Goal: Navigation & Orientation: Find specific page/section

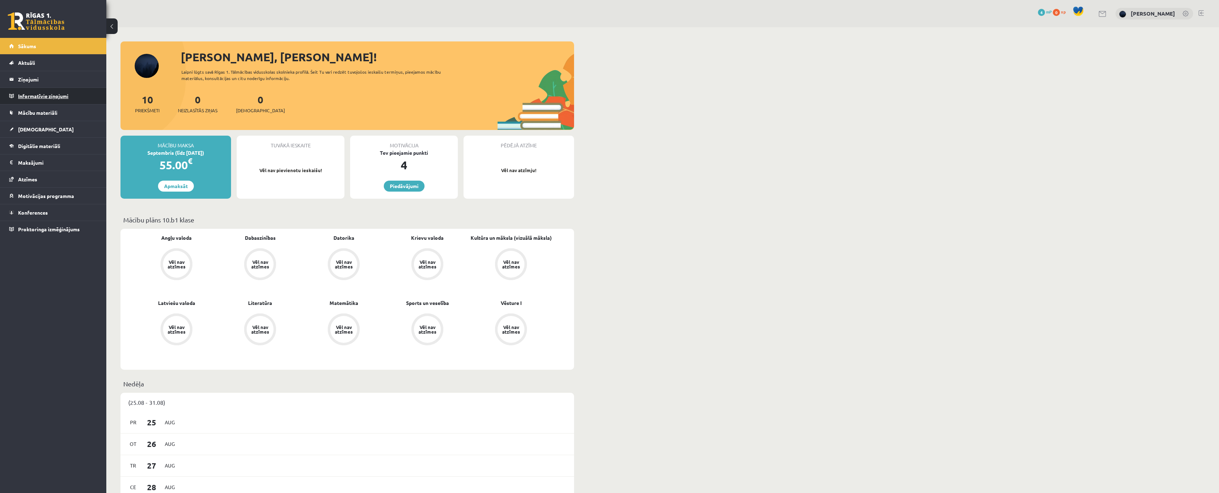
click at [48, 102] on legend "Informatīvie ziņojumi 0" at bounding box center [57, 96] width 79 height 16
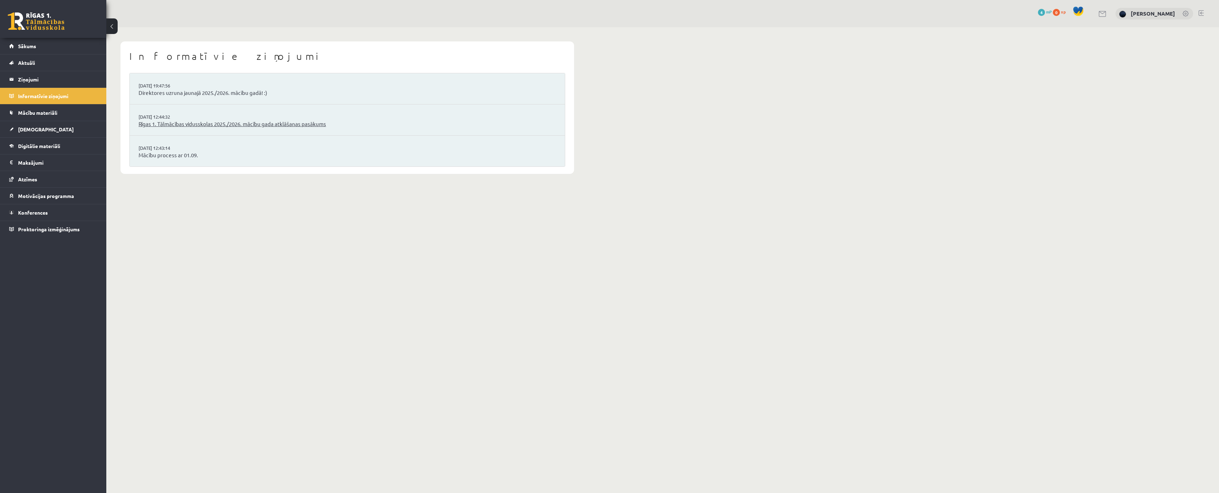
click at [194, 127] on link "Rīgas 1. Tālmācības vidusskolas 2025./2026. mācību gada atklāšanas pasākums" at bounding box center [347, 124] width 417 height 8
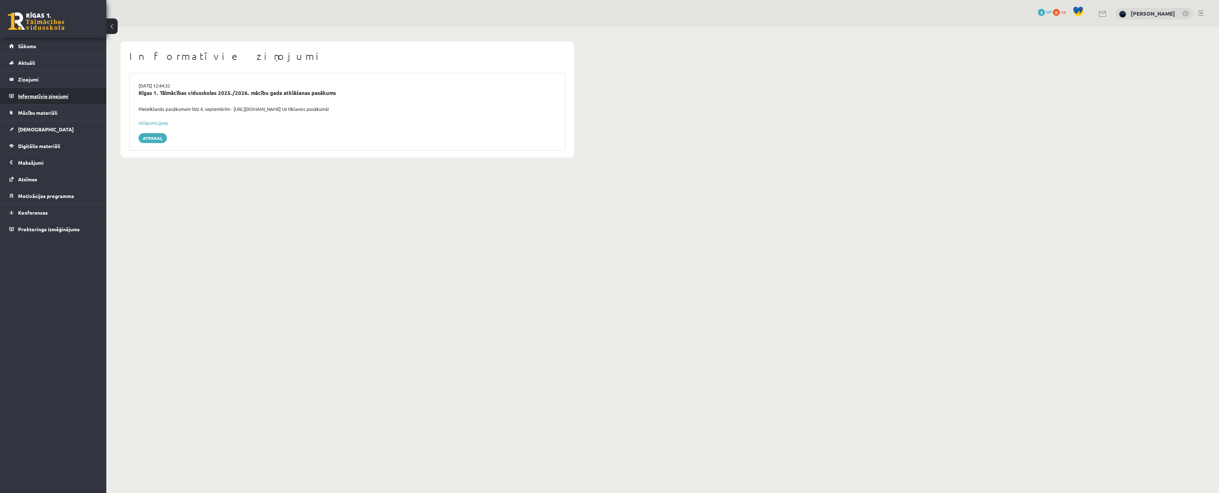
click at [50, 97] on legend "Informatīvie ziņojumi 0" at bounding box center [57, 96] width 79 height 16
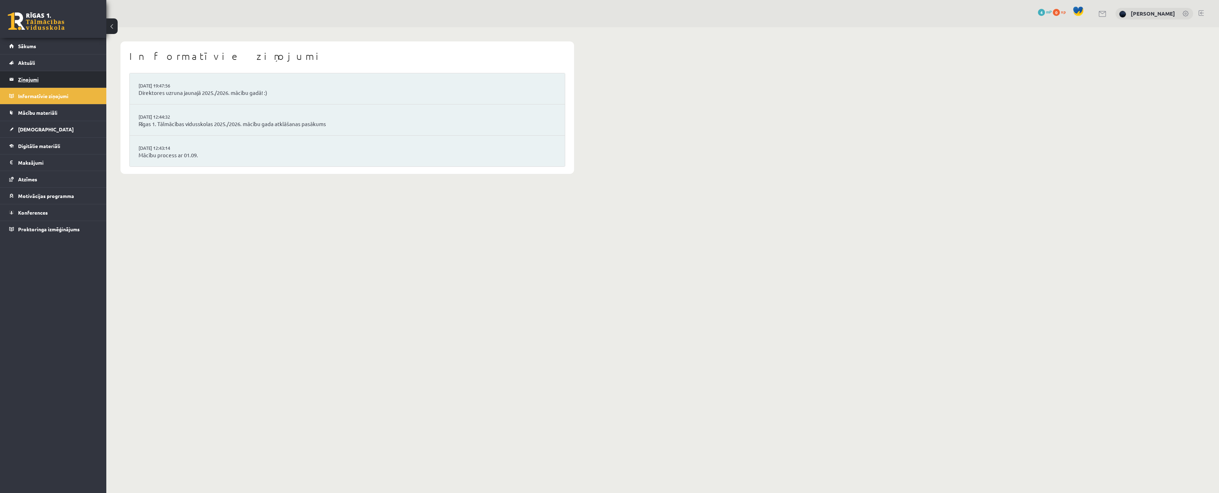
click at [54, 80] on legend "Ziņojumi 0" at bounding box center [57, 79] width 79 height 16
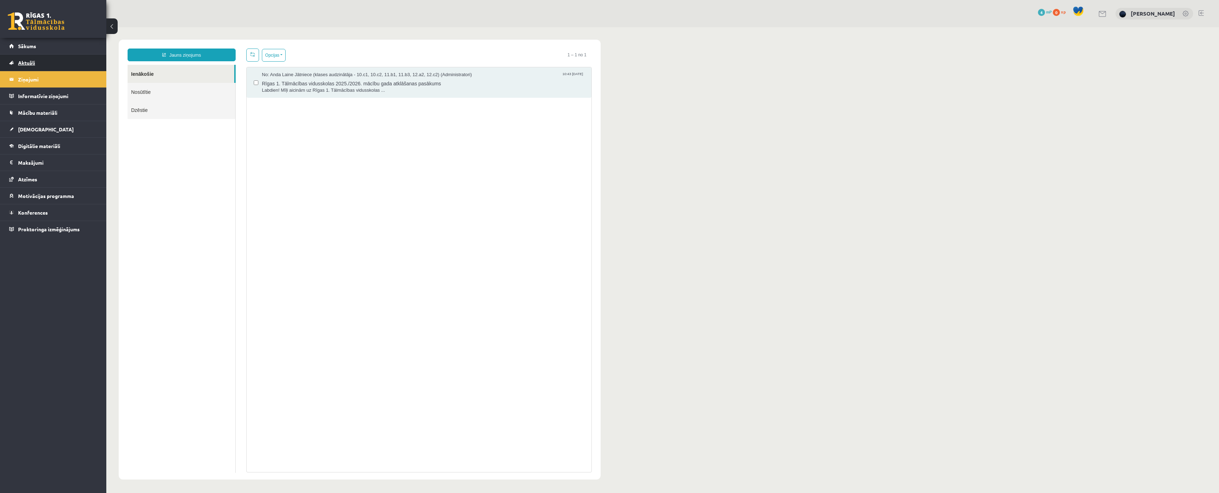
click at [44, 66] on link "Aktuāli" at bounding box center [53, 63] width 88 height 16
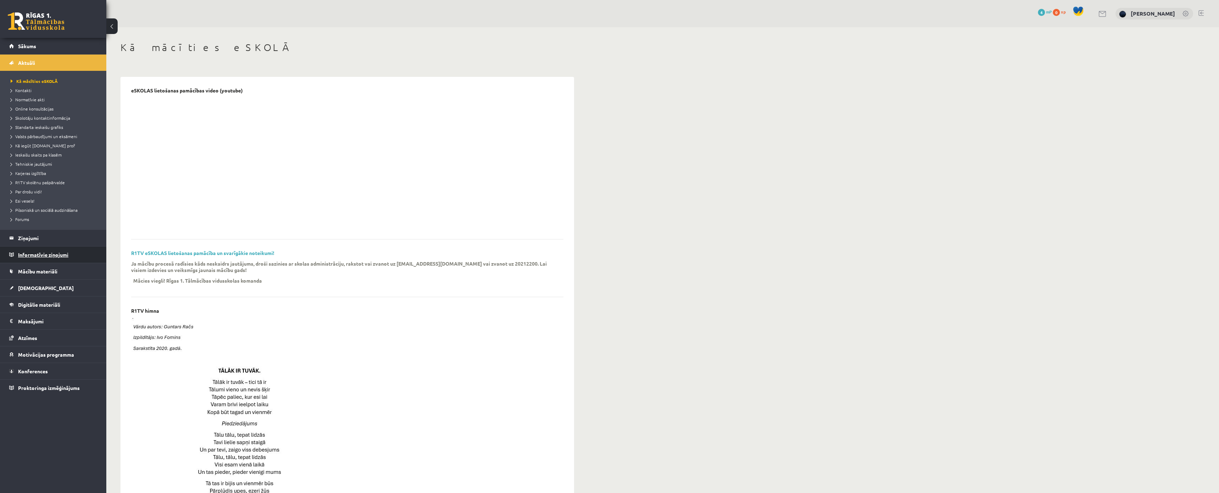
click at [38, 250] on legend "Informatīvie ziņojumi 0" at bounding box center [57, 255] width 79 height 16
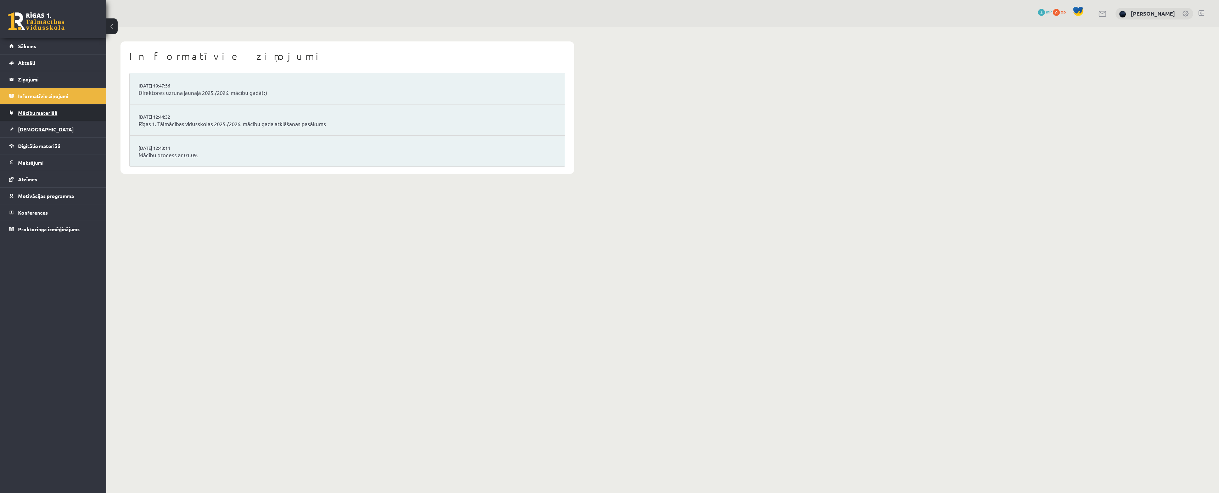
click at [30, 114] on span "Mācību materiāli" at bounding box center [37, 112] width 39 height 6
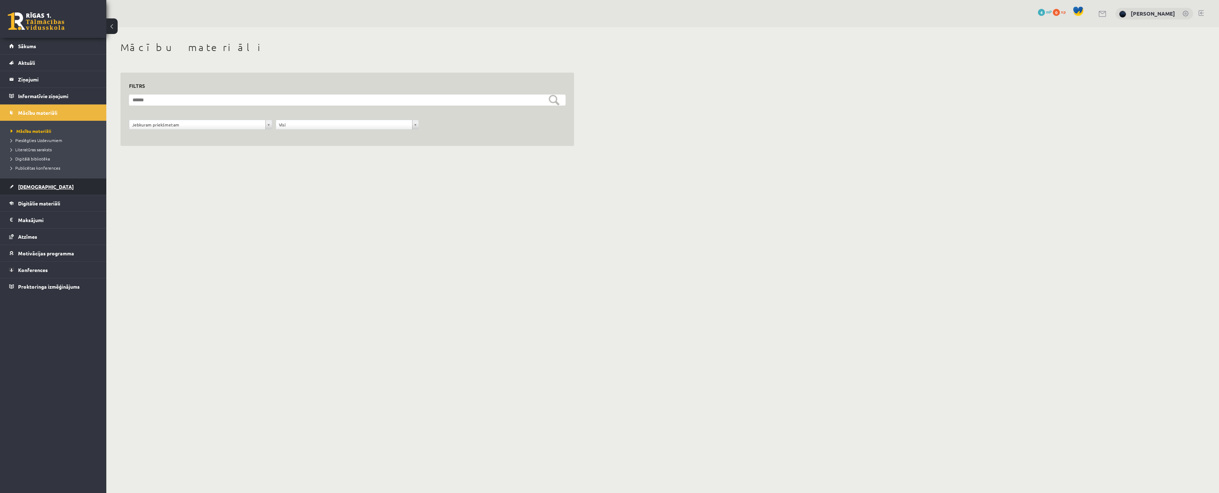
click at [30, 185] on span "[DEMOGRAPHIC_DATA]" at bounding box center [46, 187] width 56 height 6
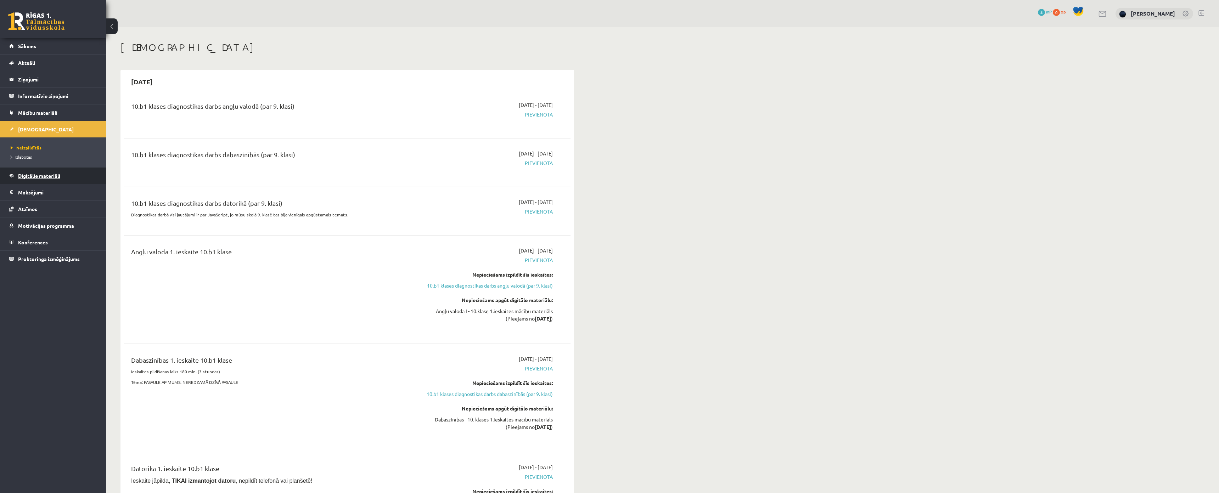
click at [41, 180] on link "Digitālie materiāli" at bounding box center [53, 176] width 88 height 16
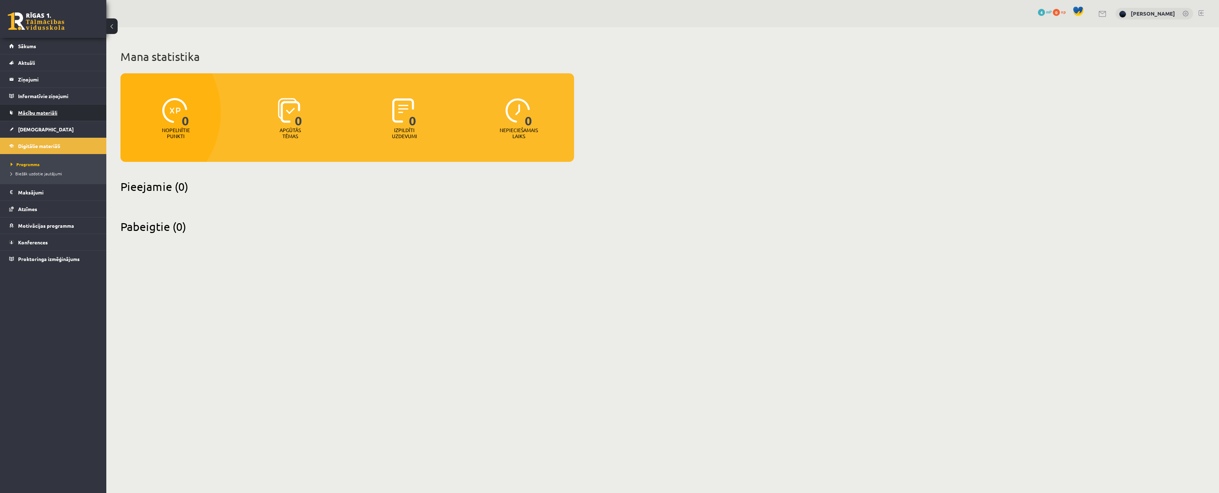
click at [44, 117] on link "Mācību materiāli" at bounding box center [53, 113] width 88 height 16
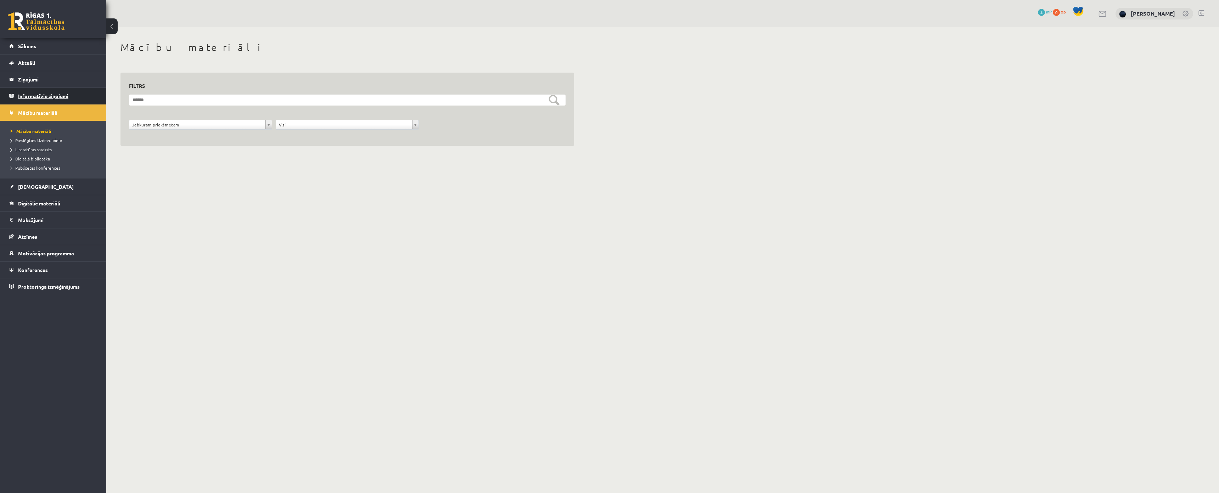
click at [38, 92] on legend "Informatīvie ziņojumi 0" at bounding box center [57, 96] width 79 height 16
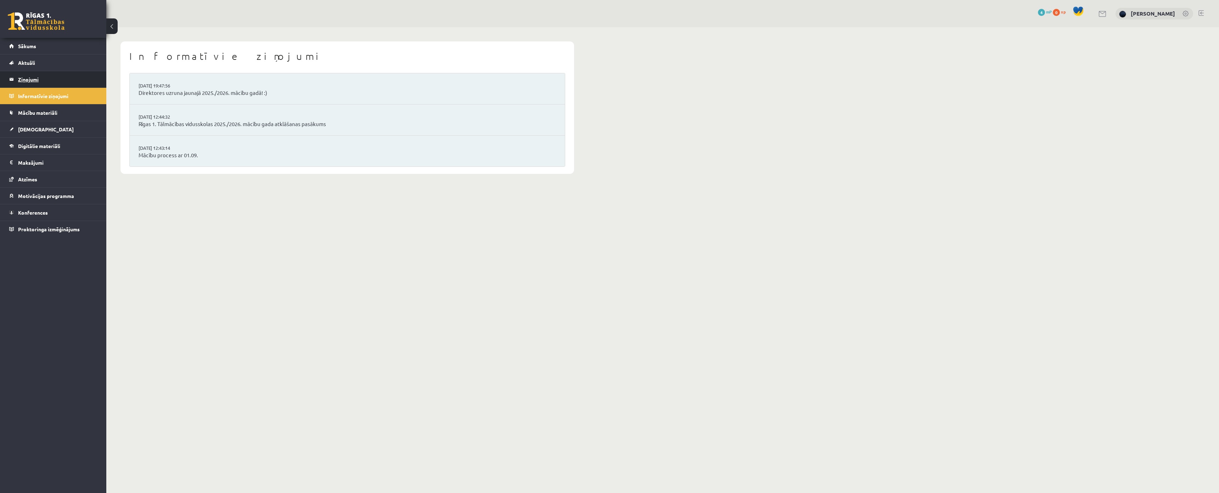
click at [32, 82] on legend "Ziņojumi 0" at bounding box center [57, 79] width 79 height 16
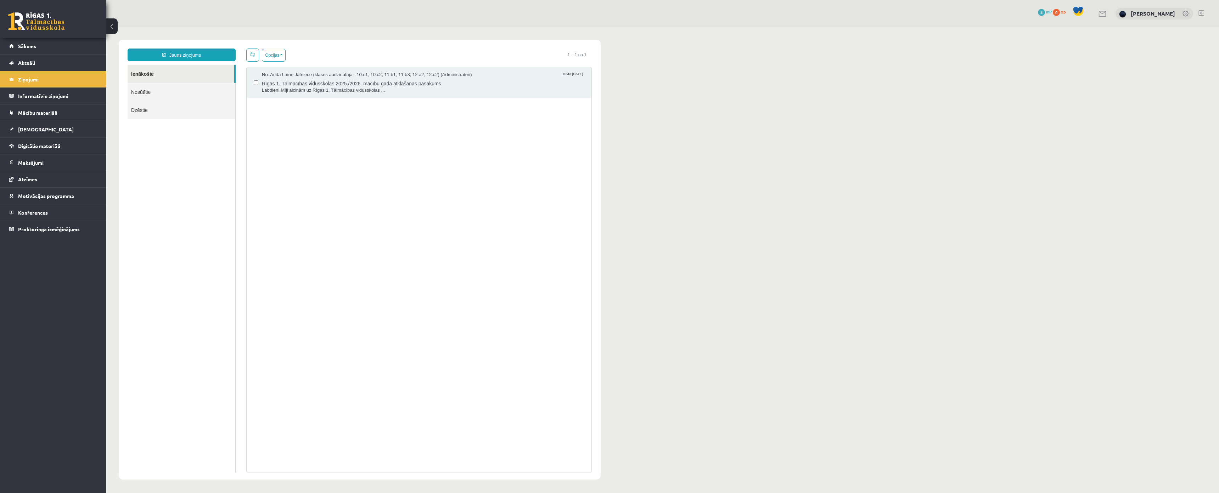
click at [148, 89] on link "Nosūtītie" at bounding box center [182, 92] width 108 height 18
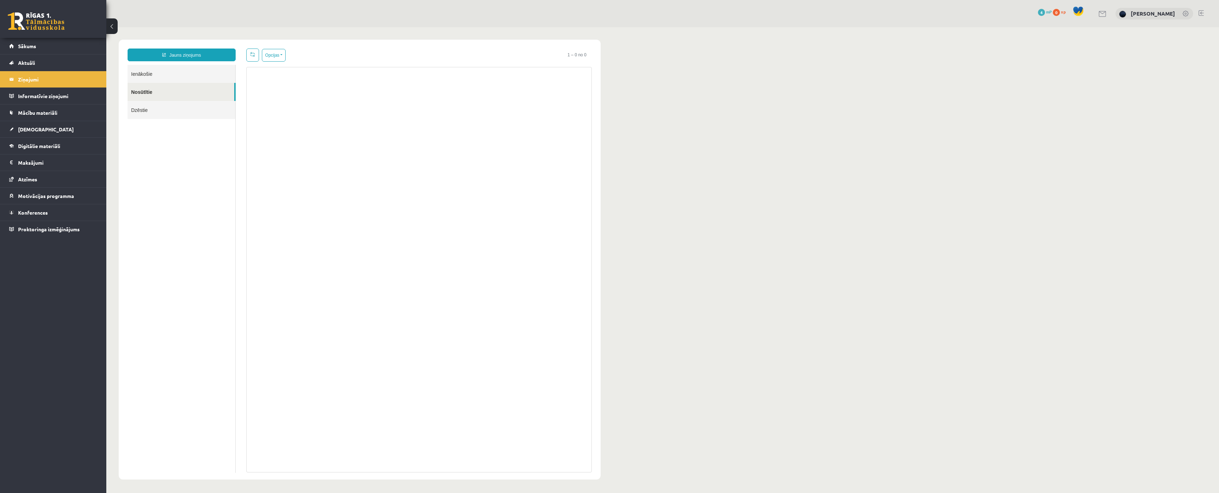
click at [161, 77] on link "Ienākošie" at bounding box center [182, 74] width 108 height 18
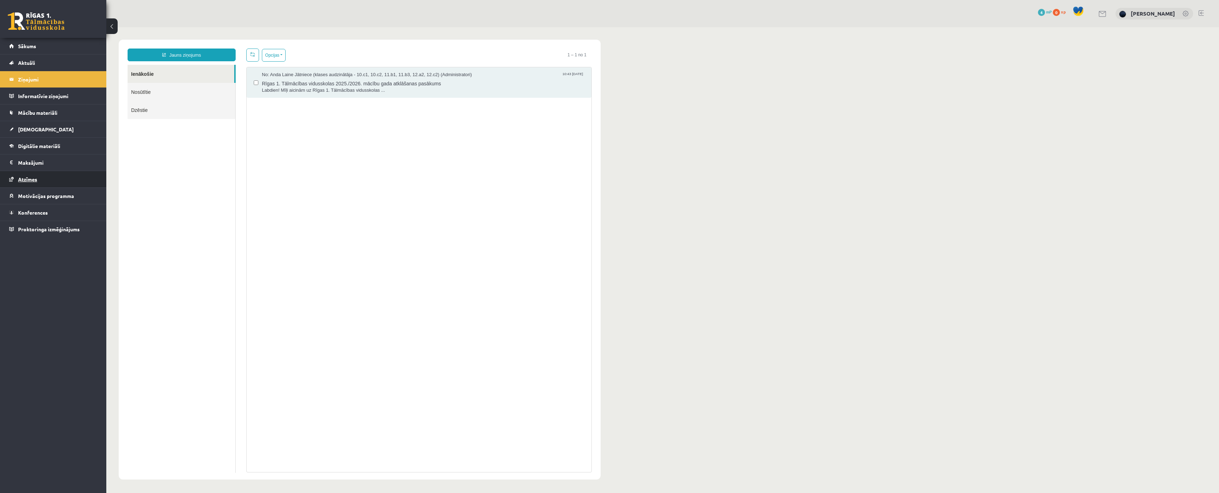
click at [31, 179] on span "Atzīmes" at bounding box center [27, 179] width 19 height 6
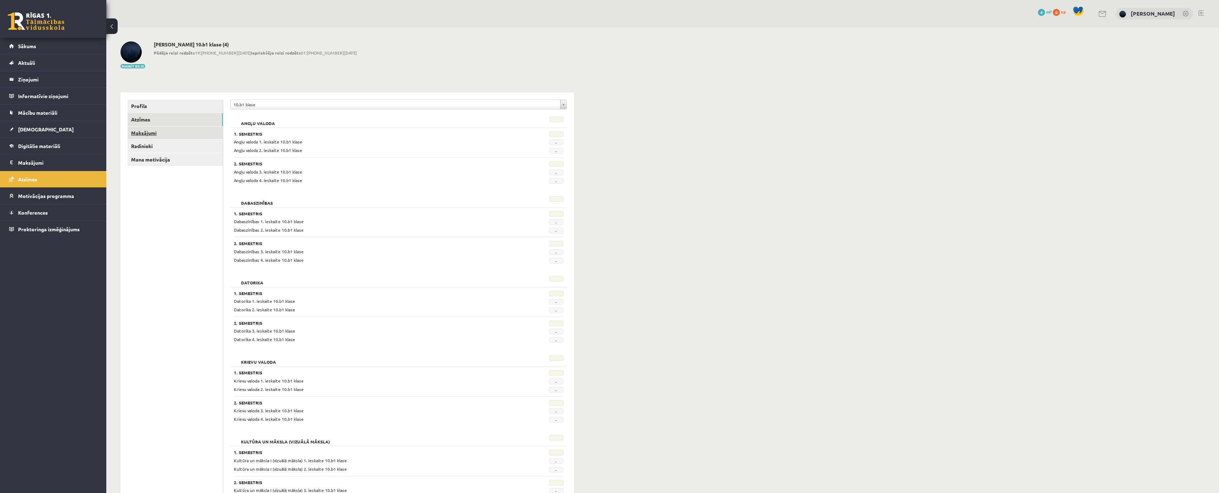
click at [152, 129] on link "Maksājumi" at bounding box center [175, 132] width 95 height 13
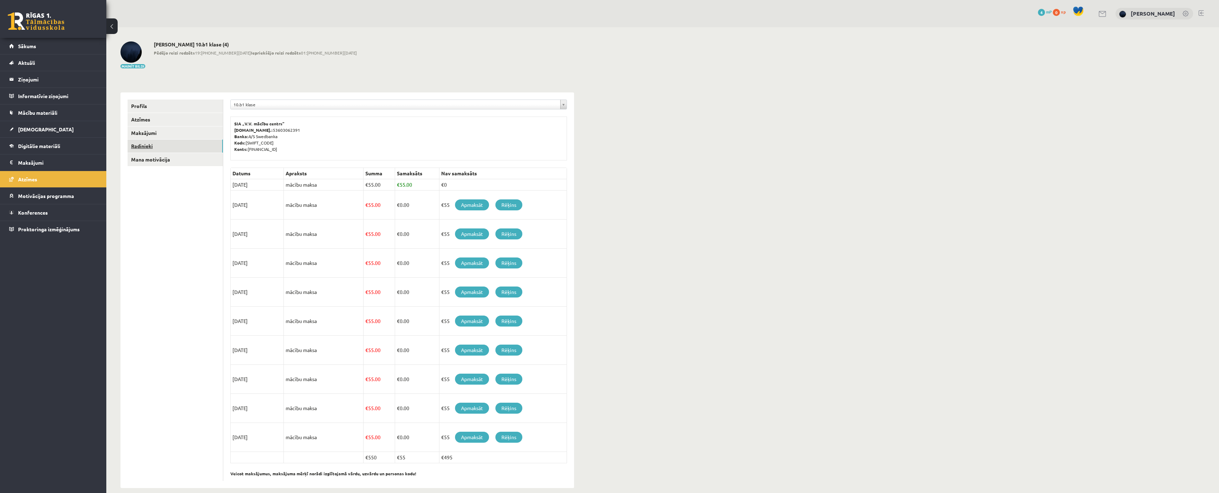
click at [152, 143] on link "Radinieki" at bounding box center [175, 146] width 95 height 13
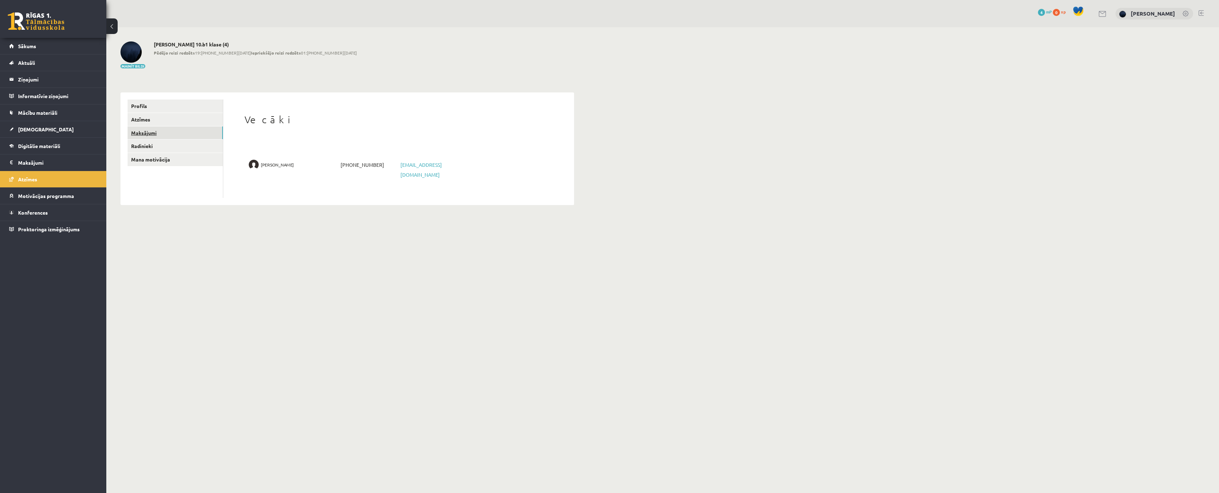
click at [151, 135] on link "Maksājumi" at bounding box center [175, 132] width 95 height 13
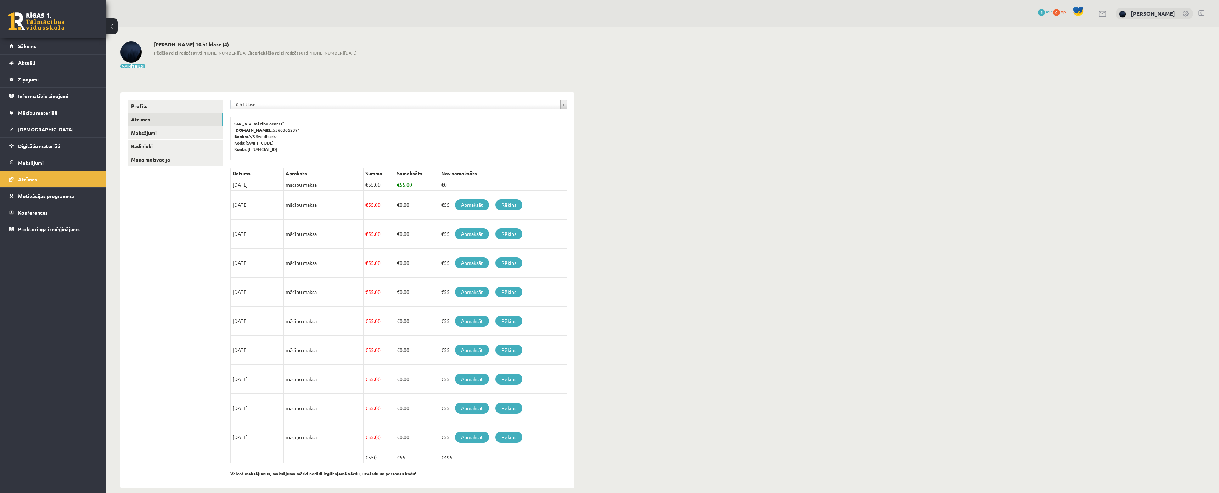
click at [159, 119] on link "Atzīmes" at bounding box center [175, 119] width 95 height 13
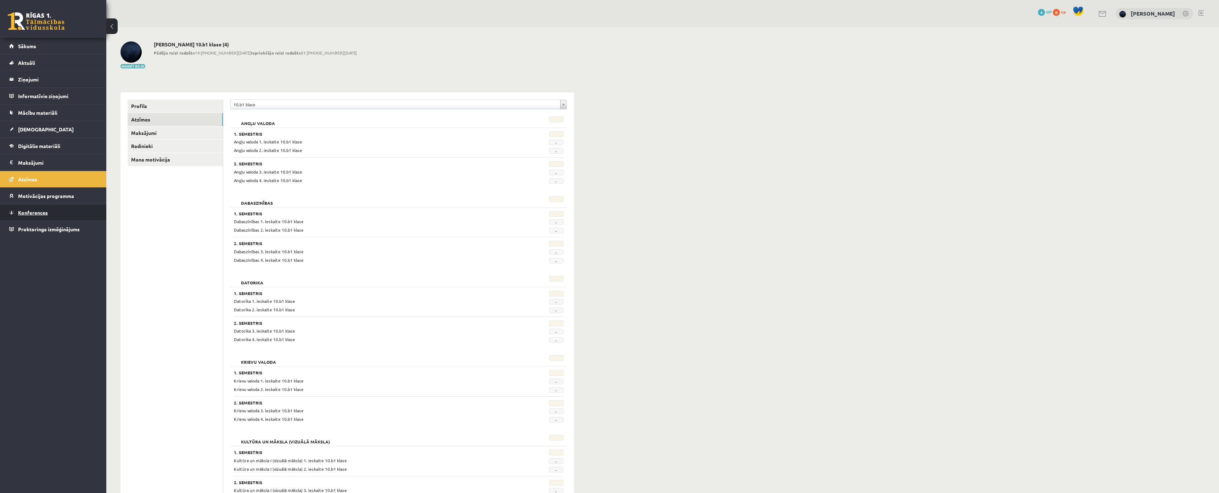
drag, startPoint x: 37, startPoint y: 215, endPoint x: 38, endPoint y: 209, distance: 5.7
click at [37, 214] on span "Konferences" at bounding box center [33, 212] width 30 height 6
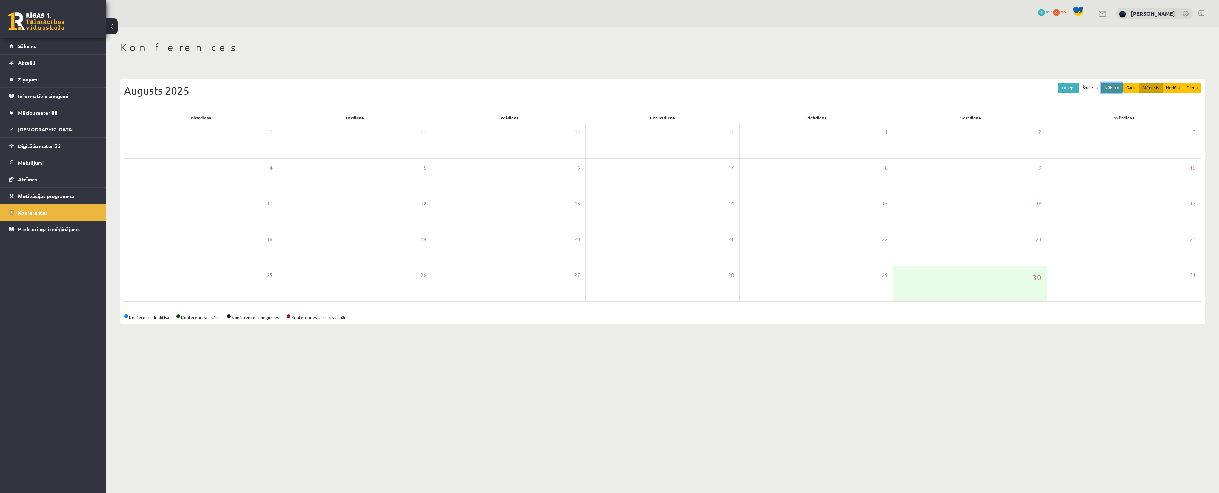
click at [1113, 89] on button "Nāk. >>" at bounding box center [1112, 88] width 22 height 10
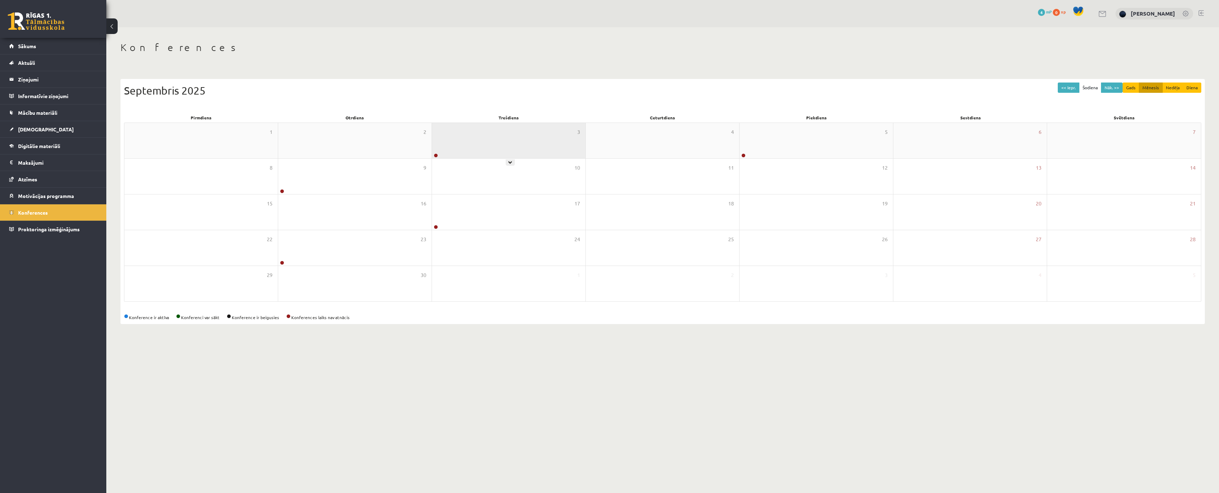
click at [480, 138] on div "3" at bounding box center [508, 140] width 153 height 35
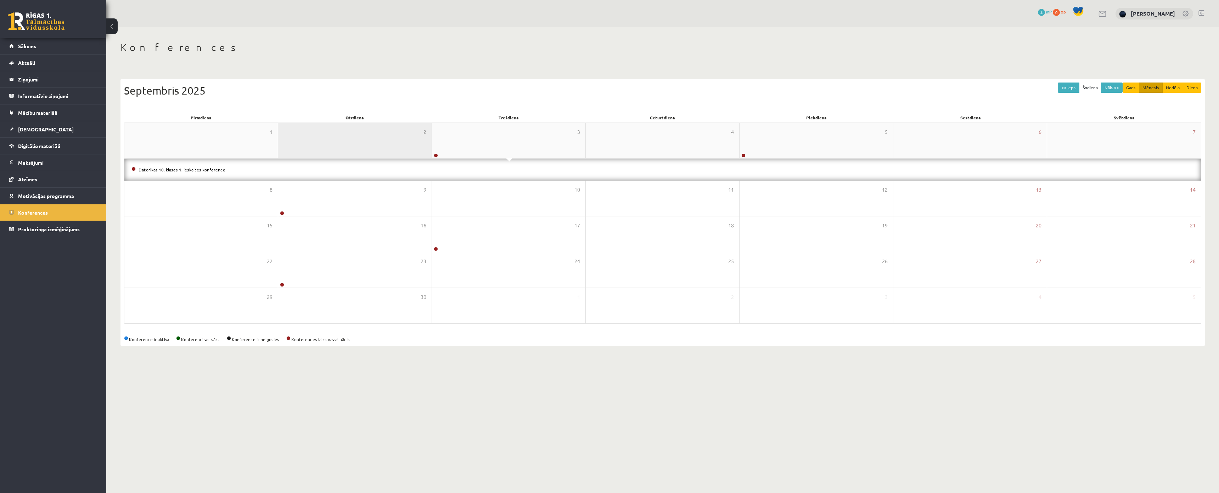
click at [353, 142] on div "2" at bounding box center [354, 140] width 153 height 35
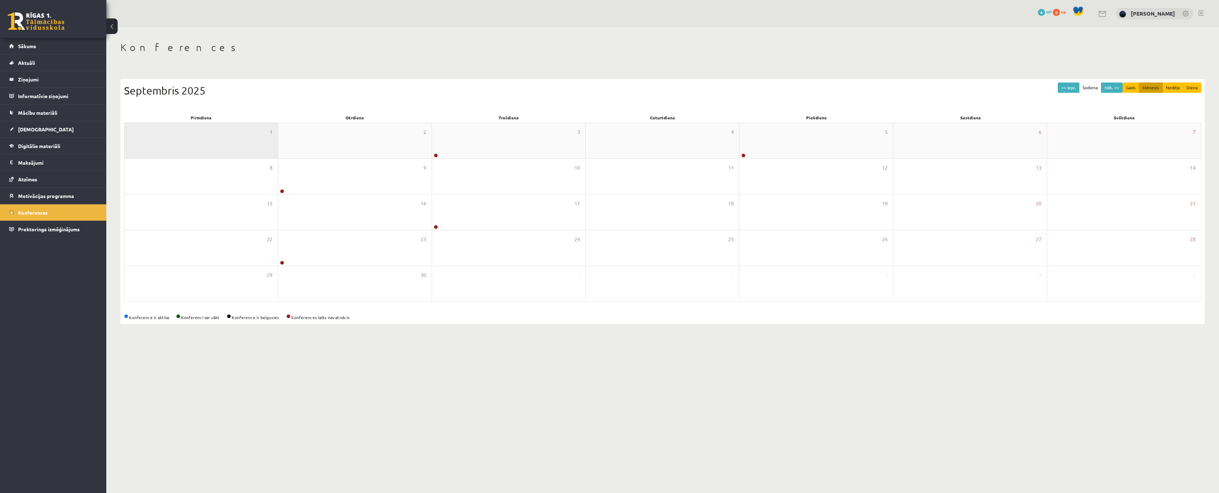
click at [242, 143] on div "1" at bounding box center [200, 140] width 153 height 35
click at [342, 140] on div "2" at bounding box center [354, 140] width 153 height 35
click at [229, 134] on div "1" at bounding box center [200, 140] width 153 height 35
click at [362, 146] on div "2" at bounding box center [354, 140] width 153 height 35
click at [253, 141] on div "1" at bounding box center [200, 140] width 153 height 35
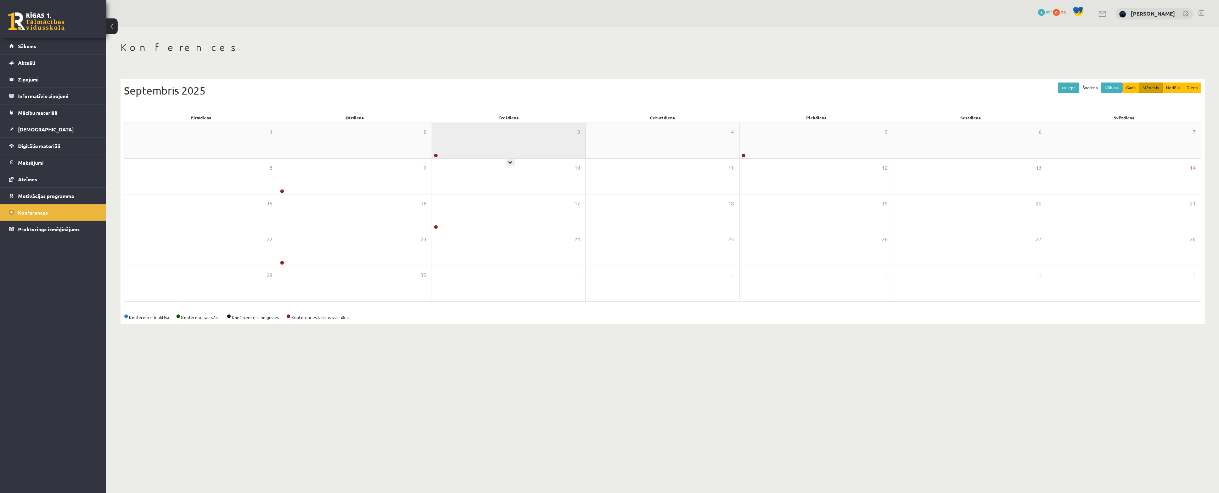
click at [495, 140] on div "3" at bounding box center [508, 140] width 153 height 35
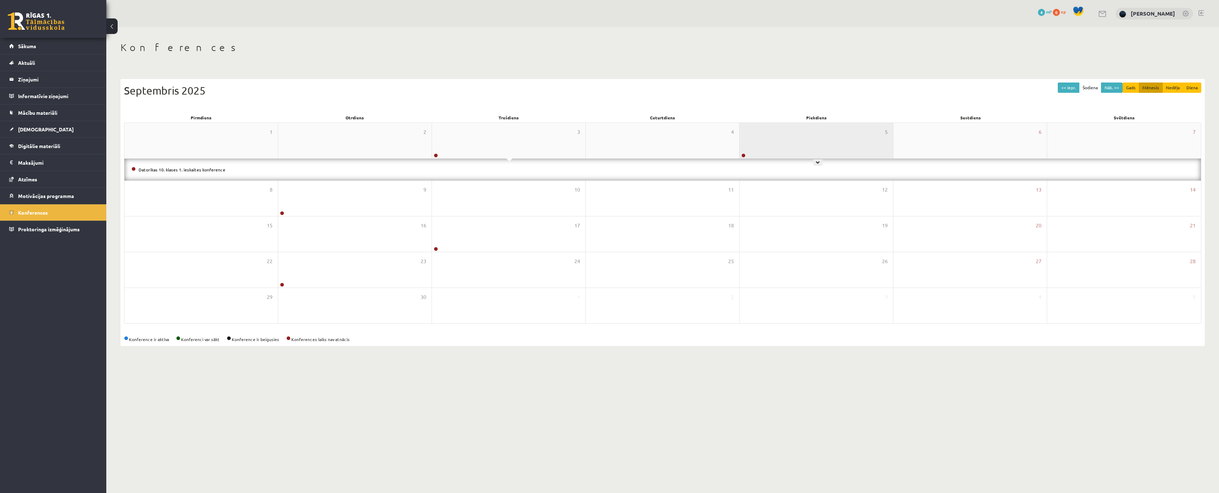
click at [742, 144] on div "5" at bounding box center [815, 140] width 153 height 35
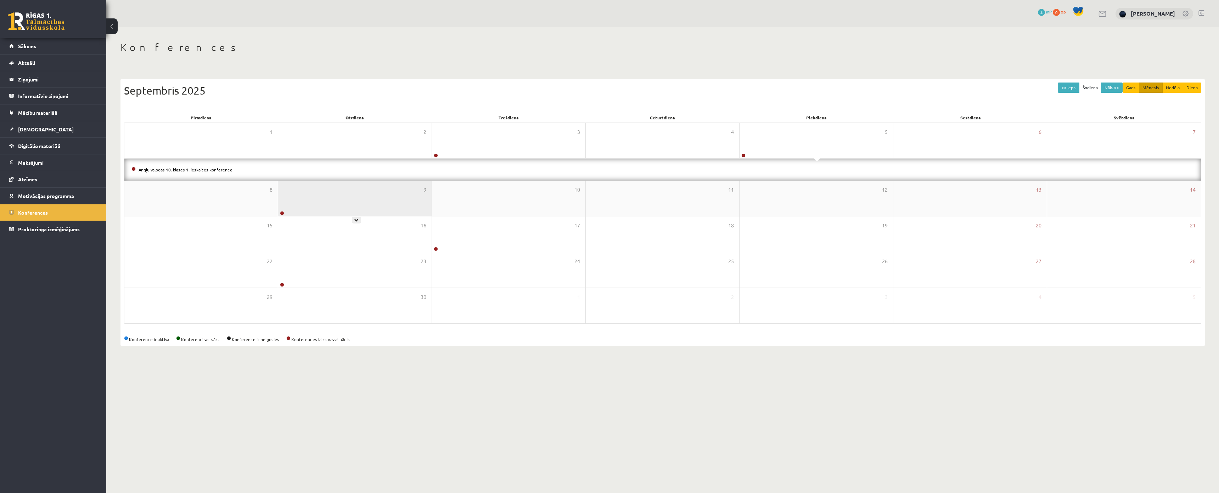
click at [315, 202] on div "9" at bounding box center [354, 198] width 153 height 35
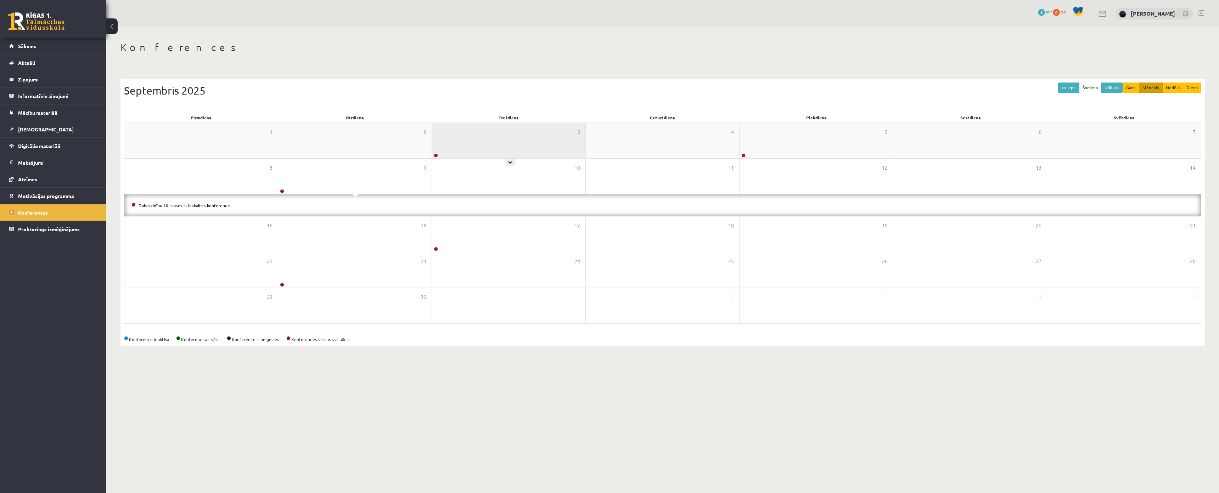
click at [495, 149] on div "3" at bounding box center [508, 140] width 153 height 35
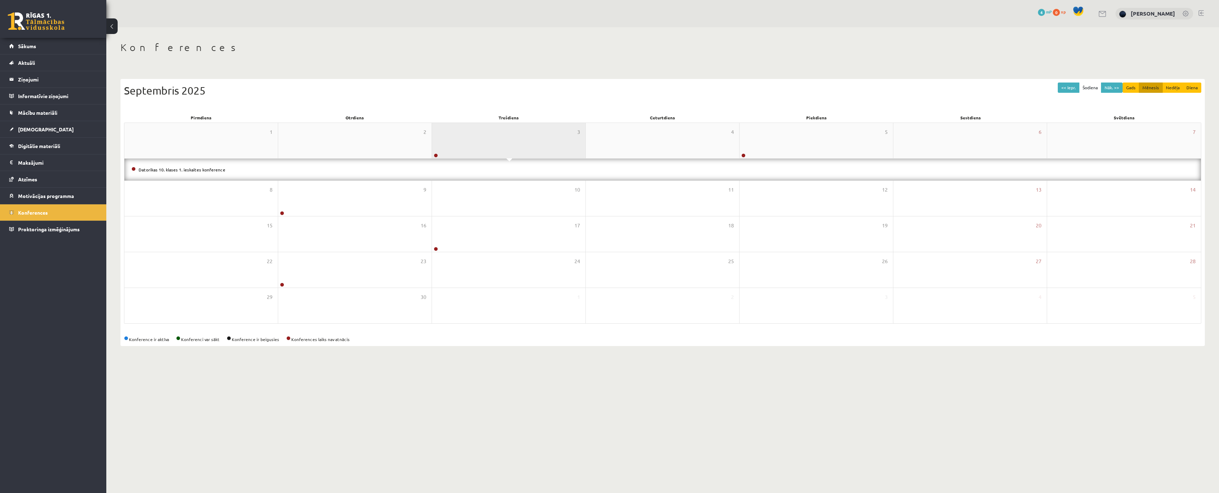
click at [495, 149] on div "3" at bounding box center [508, 140] width 153 height 35
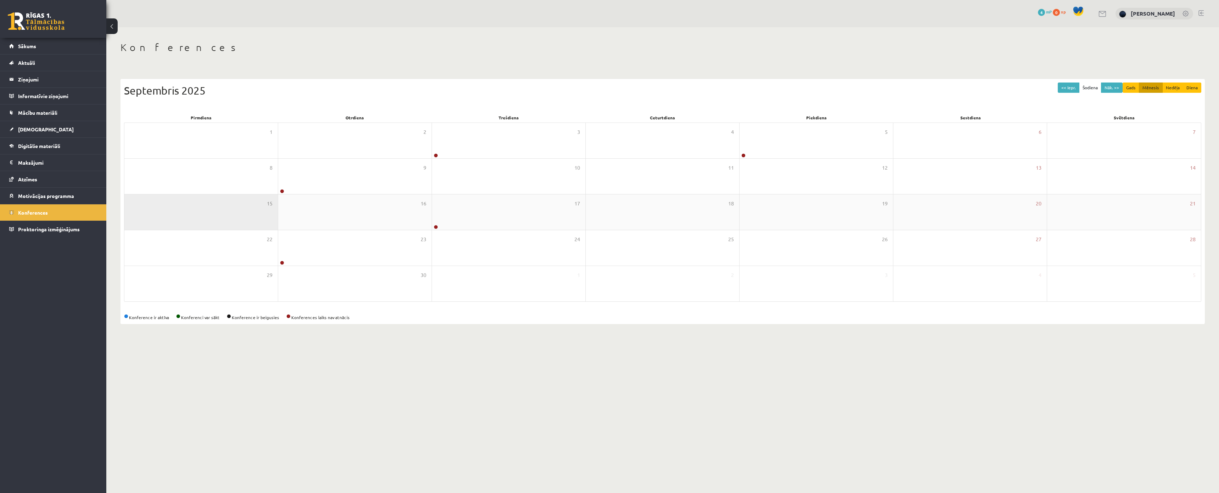
click at [255, 203] on div "15" at bounding box center [200, 212] width 153 height 35
click at [450, 216] on div "17" at bounding box center [508, 212] width 153 height 35
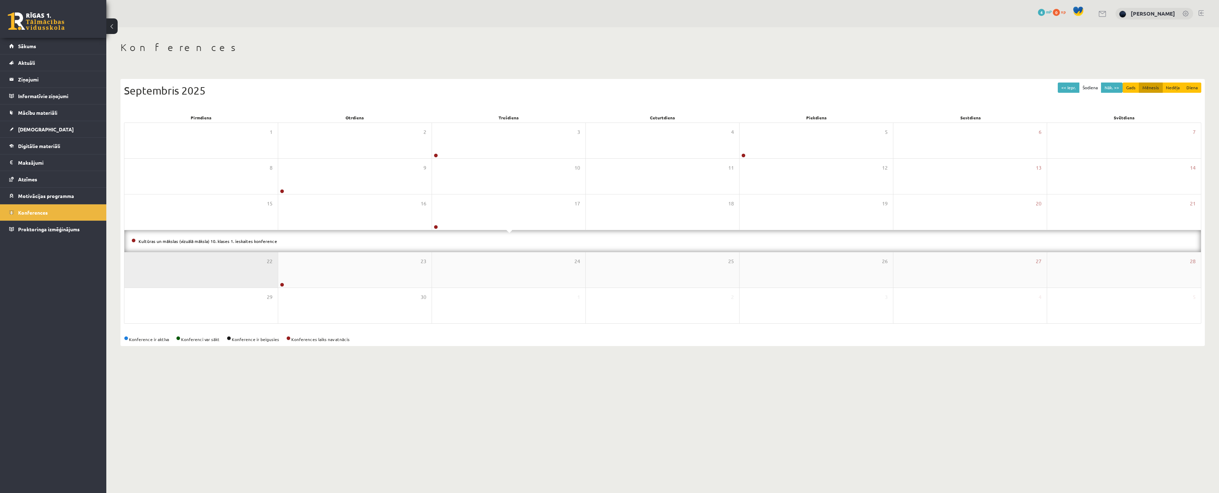
click at [261, 264] on div "22" at bounding box center [200, 269] width 153 height 35
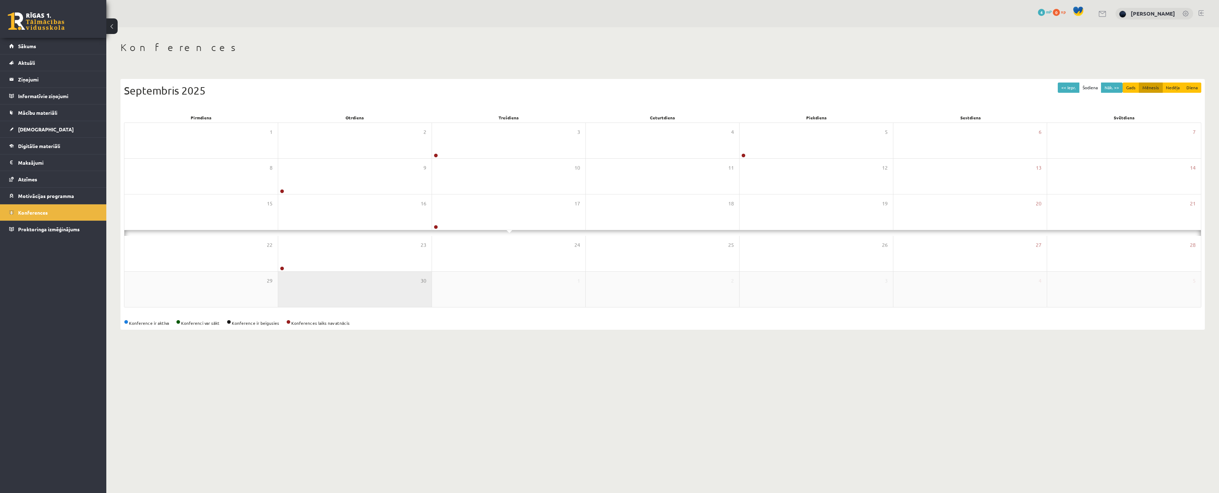
click at [333, 272] on div "30" at bounding box center [354, 289] width 153 height 35
click at [328, 254] on div "23" at bounding box center [354, 247] width 153 height 35
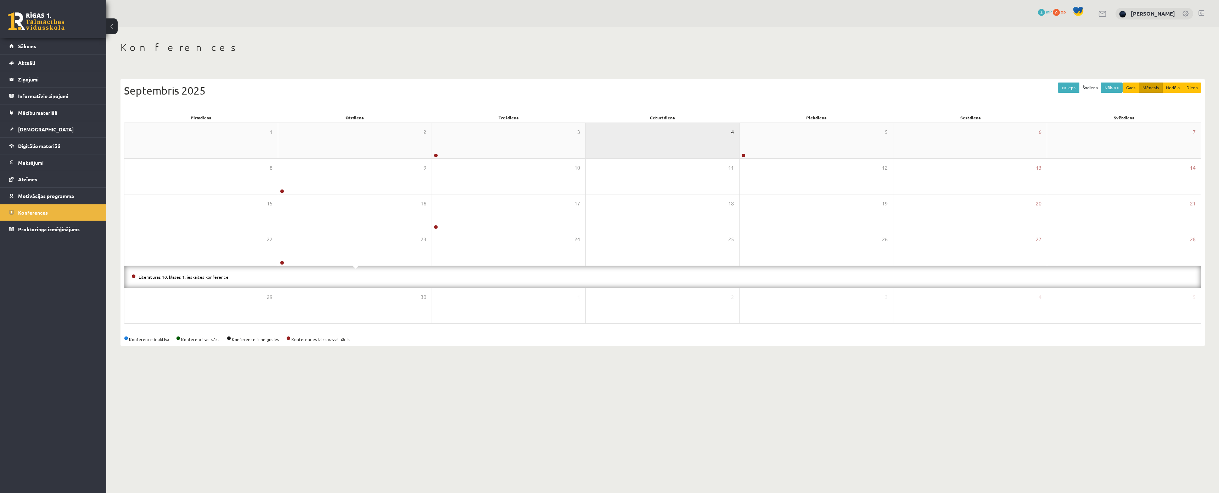
click at [731, 134] on span "4" at bounding box center [732, 132] width 3 height 8
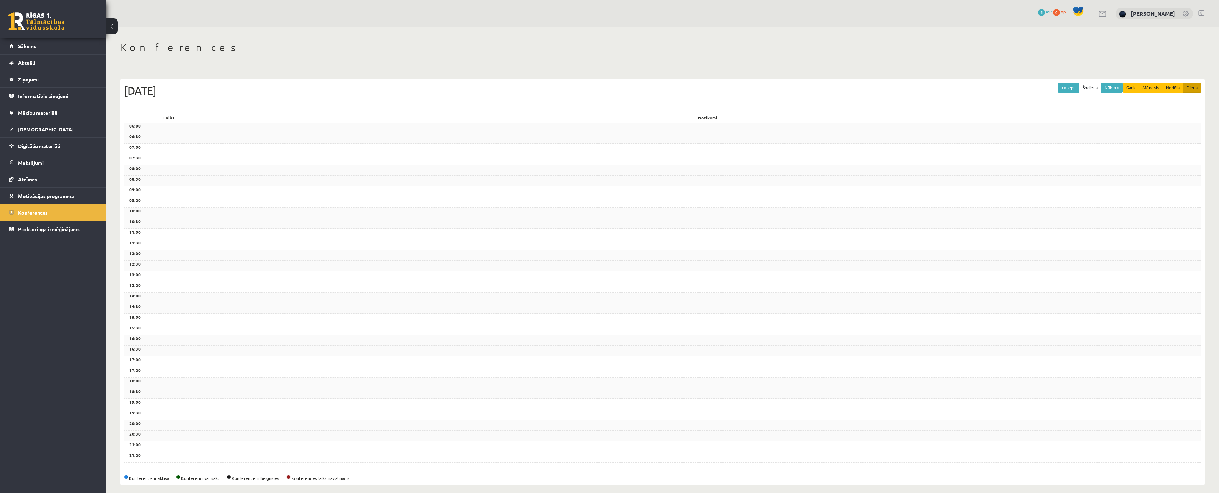
click at [781, 140] on div "06:30" at bounding box center [662, 138] width 1077 height 11
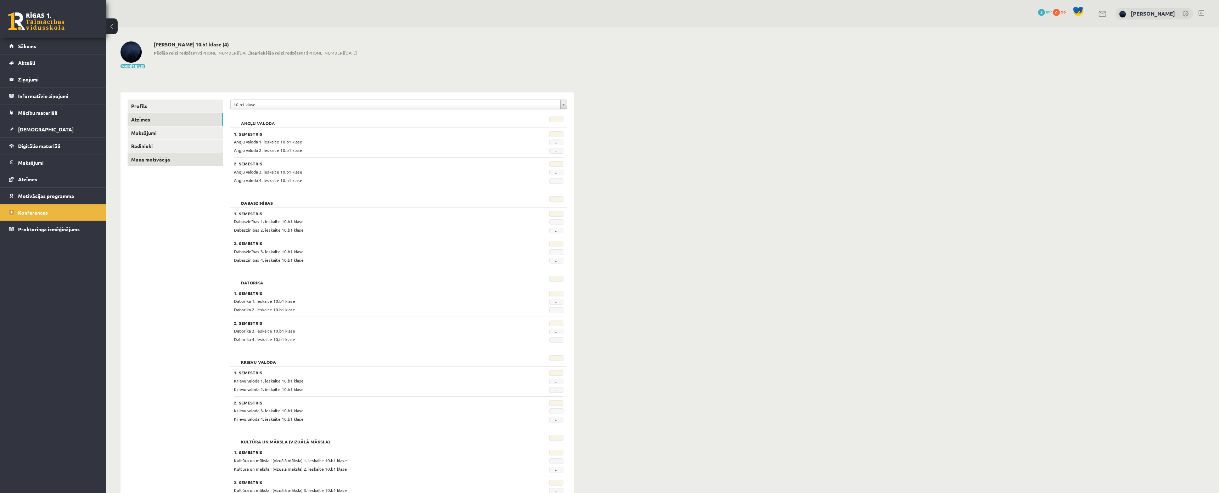
click at [150, 160] on link "Mana motivācija" at bounding box center [175, 159] width 95 height 13
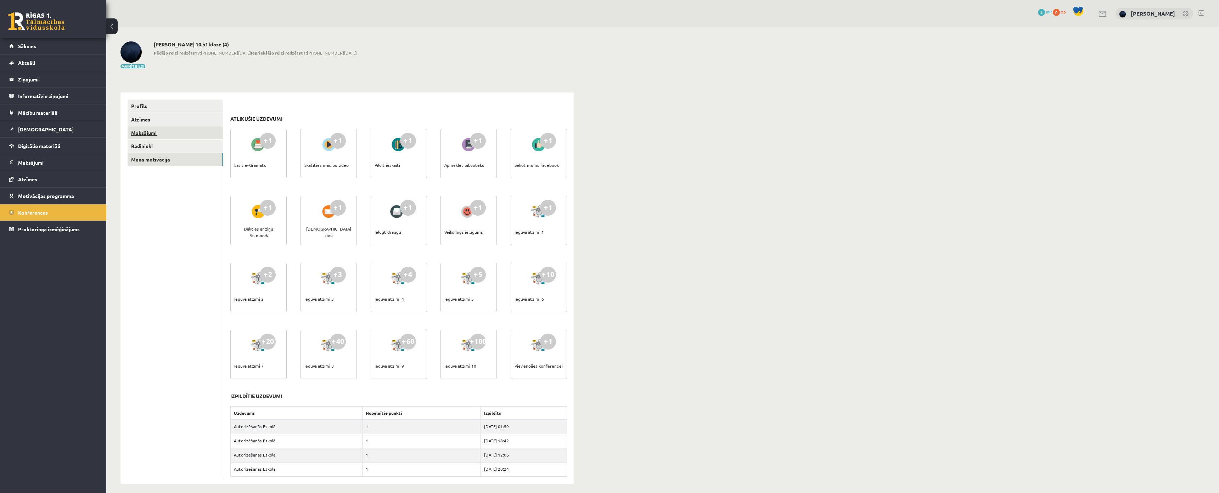
click at [149, 129] on link "Maksājumi" at bounding box center [175, 132] width 95 height 13
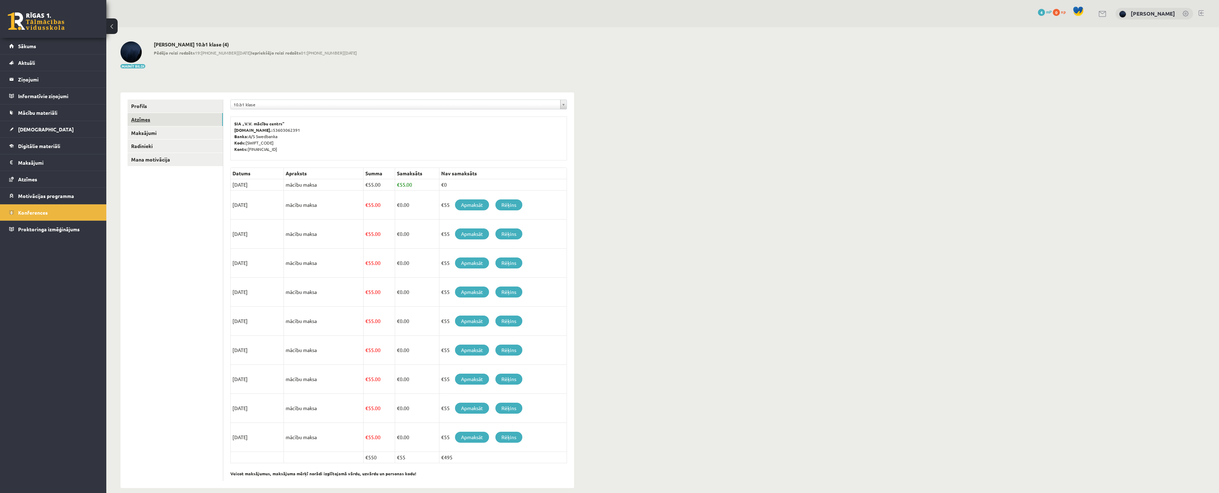
click at [146, 116] on link "Atzīmes" at bounding box center [175, 119] width 95 height 13
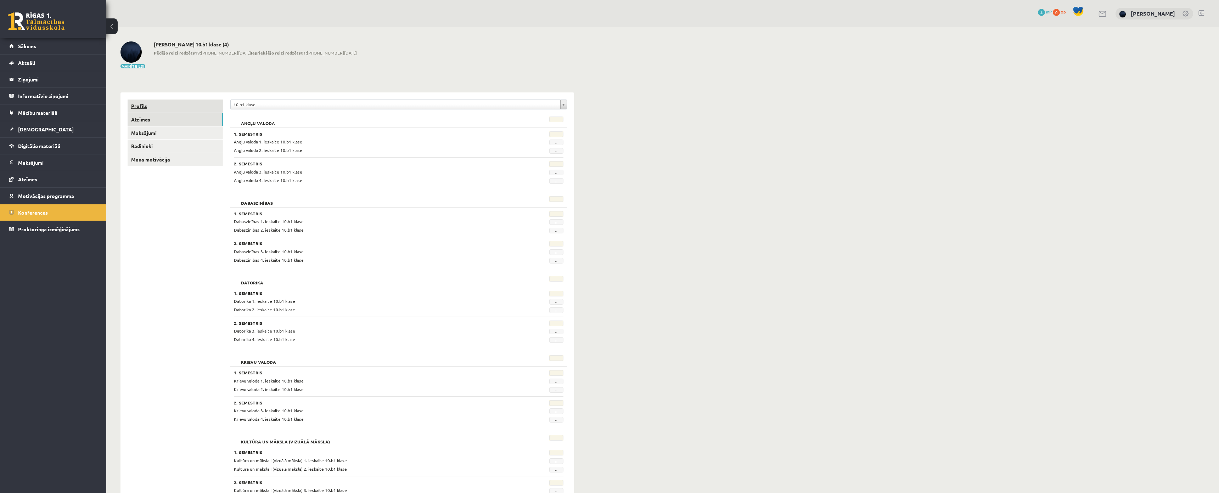
click at [144, 106] on link "Profils" at bounding box center [175, 106] width 95 height 13
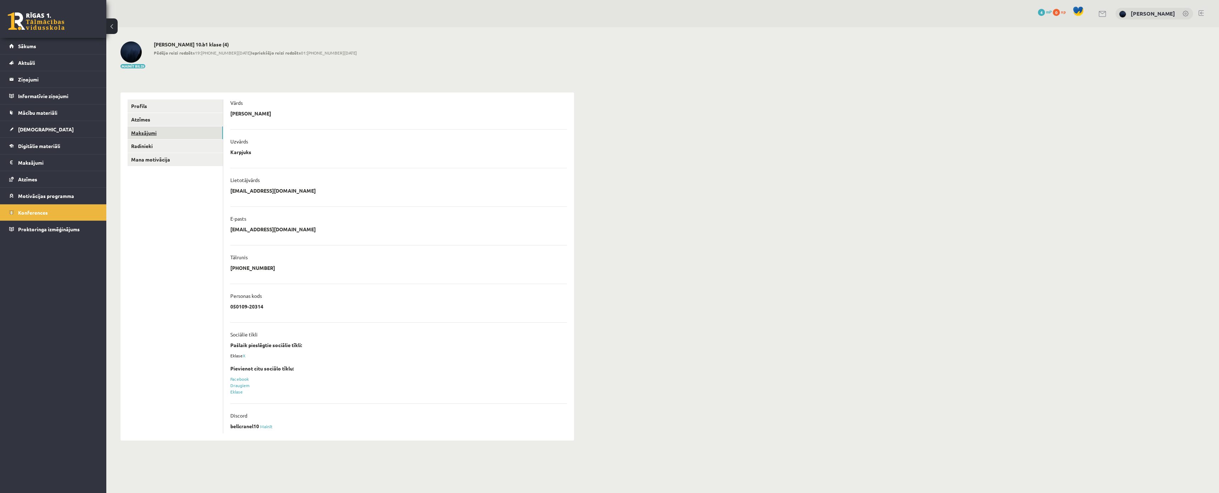
click at [144, 133] on link "Maksājumi" at bounding box center [175, 132] width 95 height 13
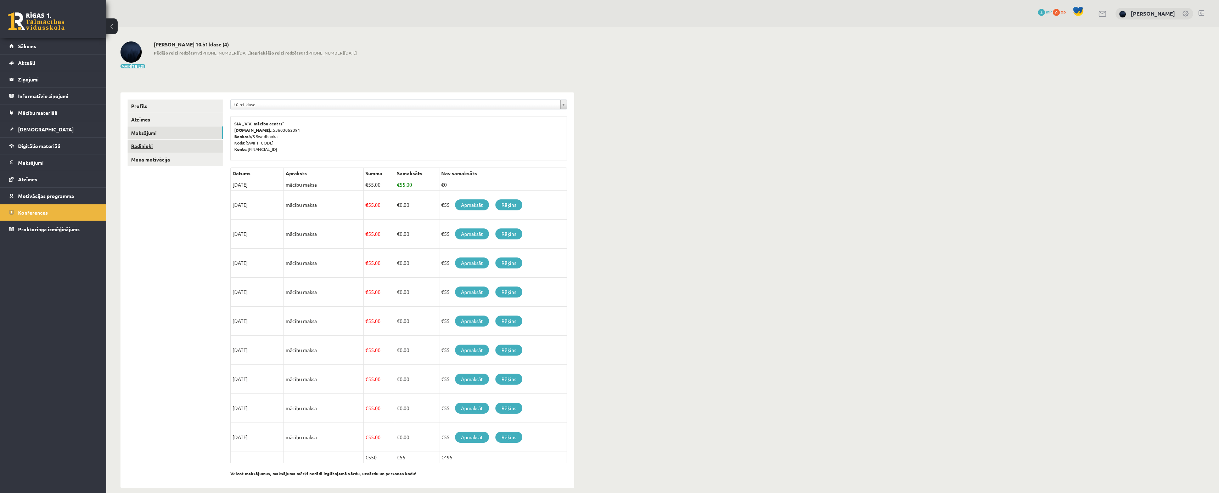
click at [149, 143] on link "Radinieki" at bounding box center [175, 146] width 95 height 13
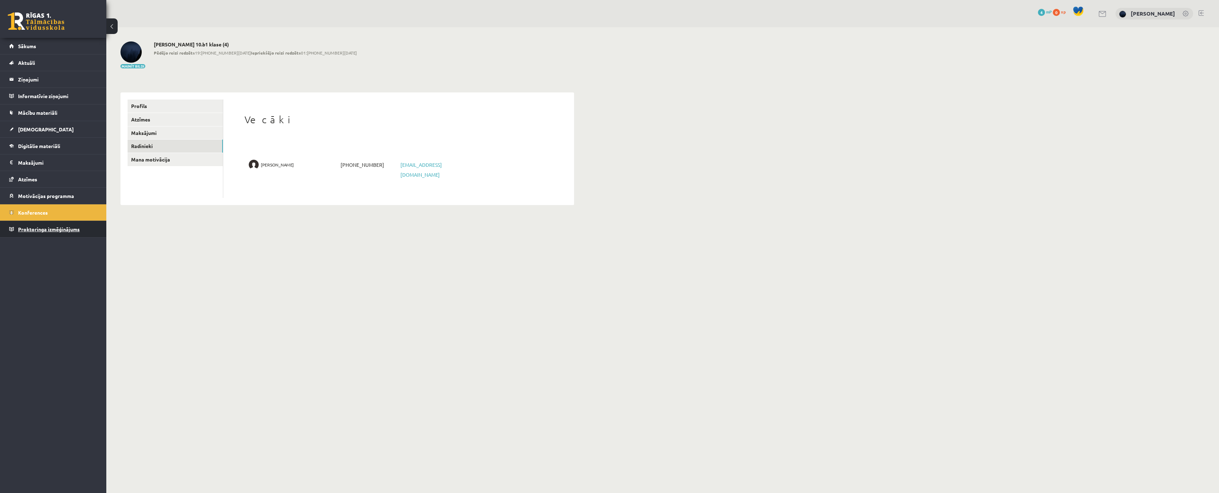
click at [43, 231] on span "Proktoringa izmēģinājums" at bounding box center [49, 229] width 62 height 6
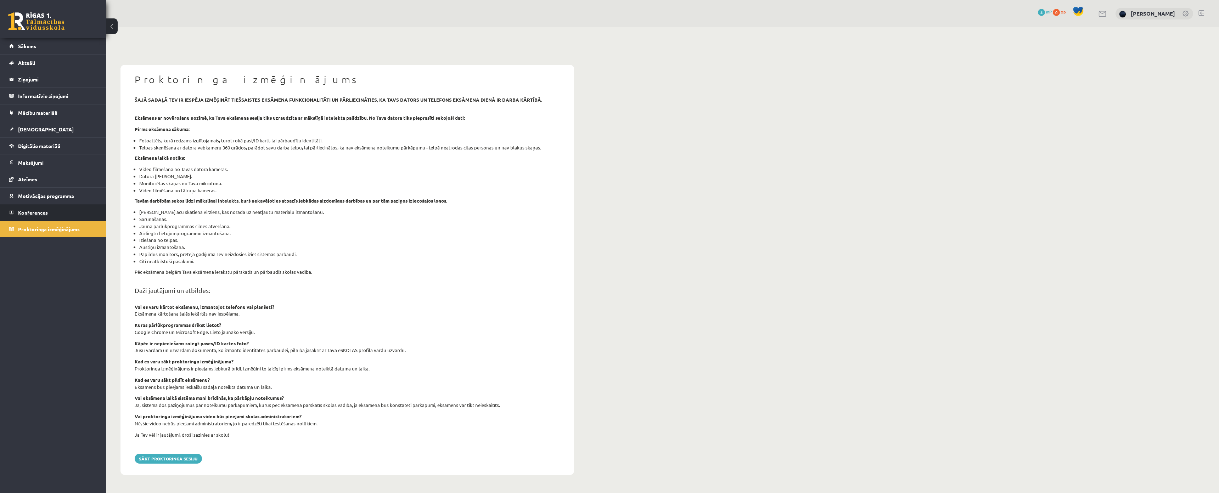
click at [44, 211] on span "Konferences" at bounding box center [33, 212] width 30 height 6
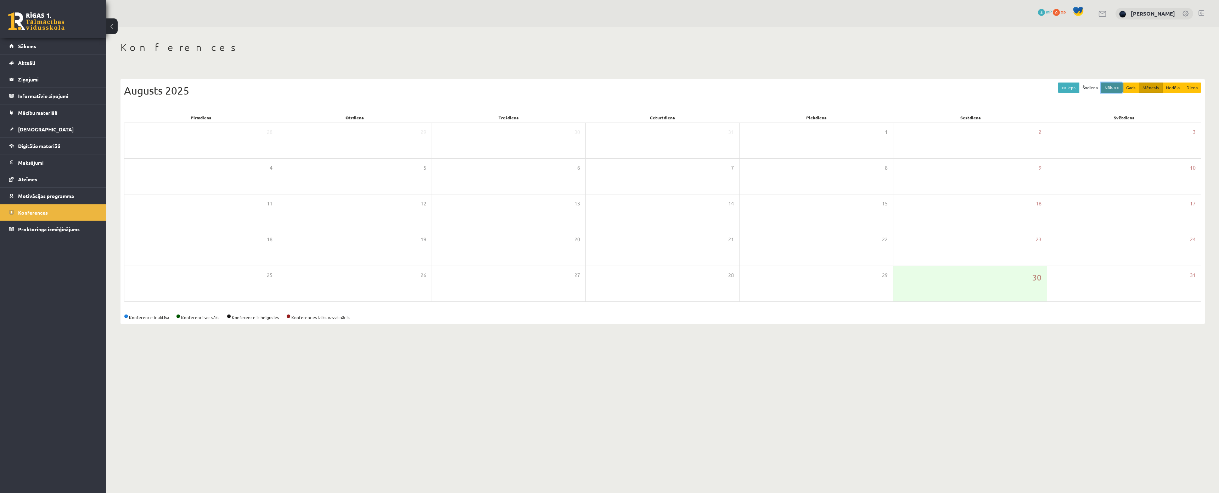
click at [1107, 86] on button "Nāk. >>" at bounding box center [1112, 88] width 22 height 10
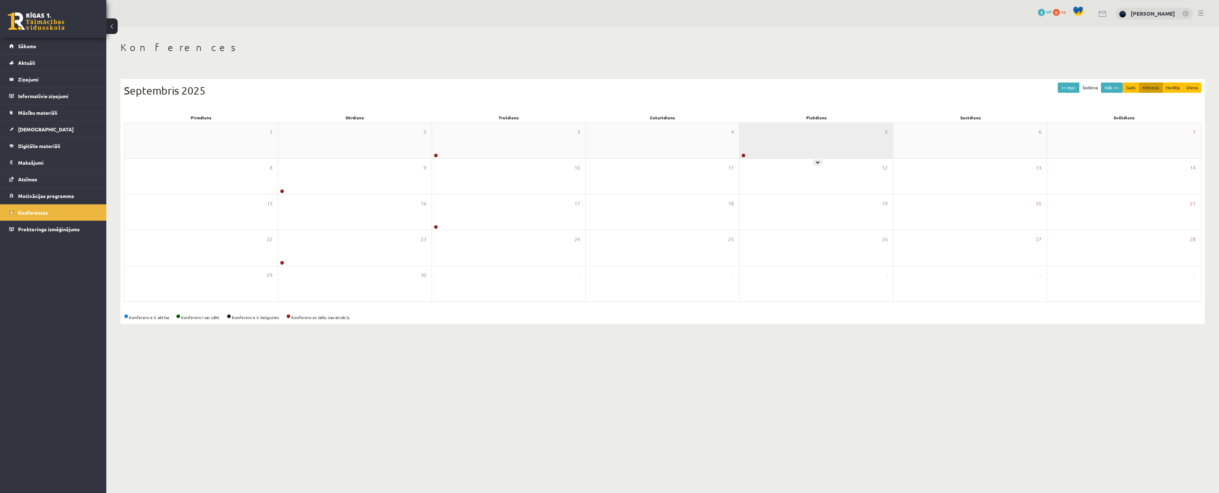
click at [809, 147] on div "5" at bounding box center [815, 140] width 153 height 35
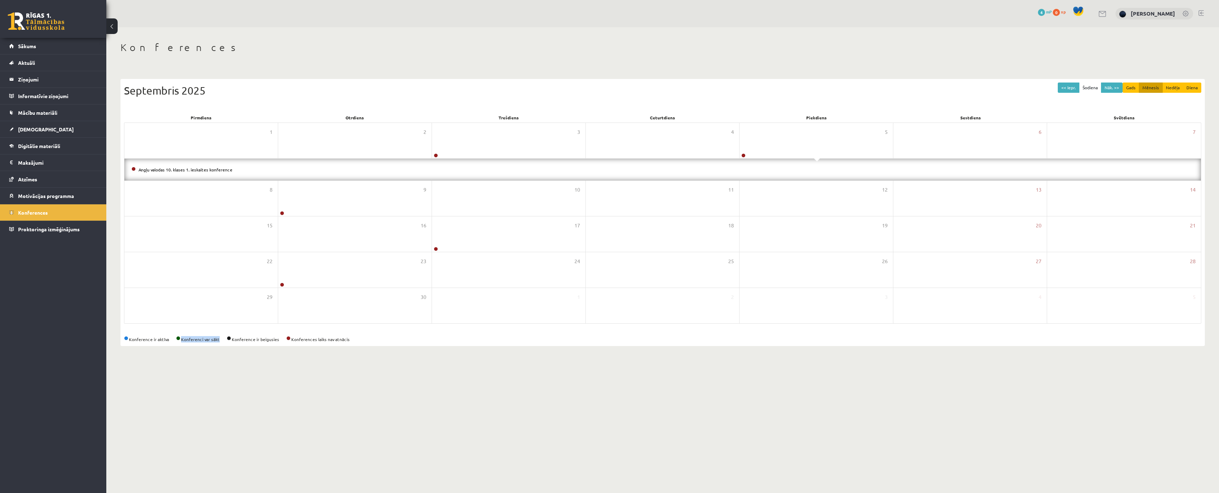
drag, startPoint x: 180, startPoint y: 339, endPoint x: 226, endPoint y: 341, distance: 46.8
click at [226, 341] on div "Konference ir aktīva Konferenci var sākt Konference ir beigusies Konferences la…" at bounding box center [662, 339] width 1077 height 6
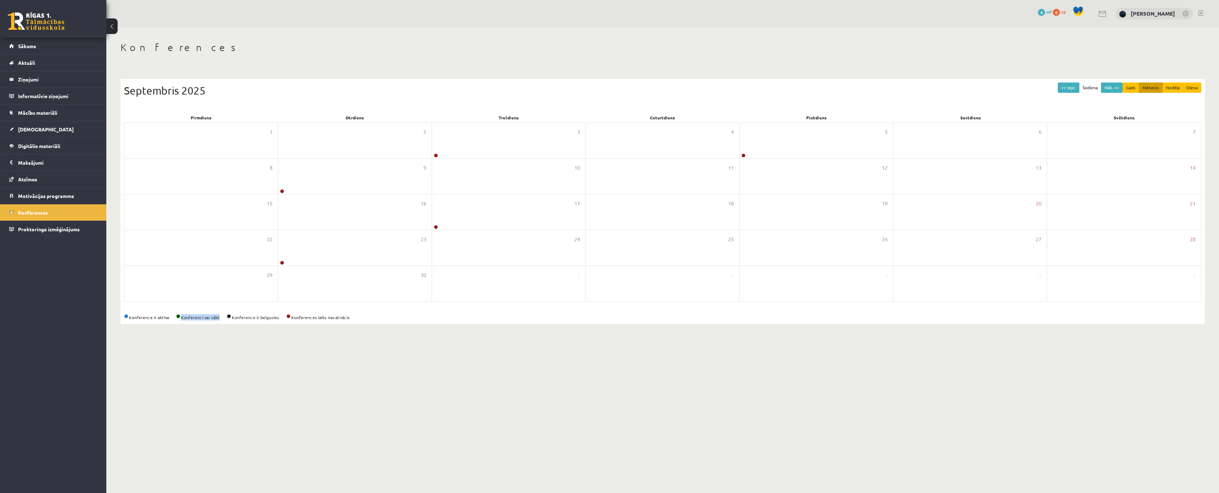
click at [177, 318] on div "Konference ir aktīva Konferenci var sākt Konference ir beigusies Konferences la…" at bounding box center [662, 317] width 1077 height 6
click at [246, 339] on body "0 Dāvanas 4 mP 0 xp [PERSON_NAME] Sākums Aktuāli Kā mācīties eSKOLĀ Kontakti No…" at bounding box center [609, 246] width 1219 height 493
drag, startPoint x: 121, startPoint y: 317, endPoint x: 181, endPoint y: 321, distance: 60.7
click at [181, 321] on div "Konferences << Iepr. Šodiena Nāk. >> Gads Mēnesis Nedēļa Diena [DATE] Pirmdiena…" at bounding box center [662, 182] width 1112 height 311
click at [126, 333] on div "Konferences << Iepr. Šodiena Nāk. >> Gads Mēnesis Nedēļa Diena [DATE] Pirmdiena…" at bounding box center [662, 182] width 1112 height 311
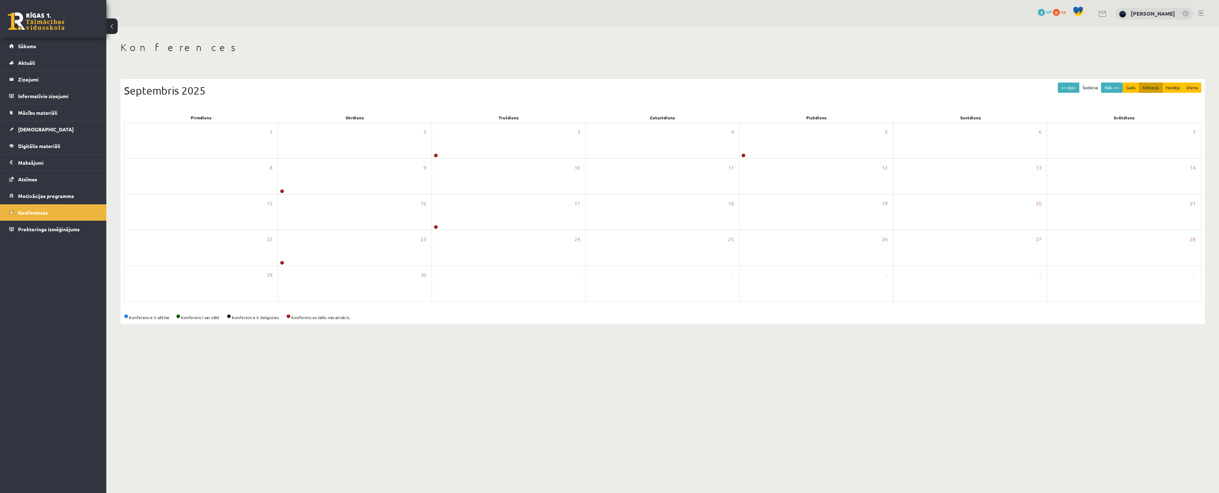
click at [270, 334] on div "Konferences << Iepr. Šodiena Nāk. >> Gads Mēnesis Nedēļa Diena [DATE] Pirmdiena…" at bounding box center [662, 182] width 1112 height 311
drag, startPoint x: 288, startPoint y: 317, endPoint x: 387, endPoint y: 319, distance: 99.2
click at [387, 319] on div "Konference ir aktīva Konferenci var sākt Konference ir beigusies Konferences la…" at bounding box center [662, 317] width 1077 height 6
click at [342, 324] on div "<< Iepr. Šodiena Nāk. >> Gads Mēnesis Nedēļa Diena [DATE] Pirmdiena Otrdiena Tr…" at bounding box center [662, 201] width 1084 height 245
click at [49, 192] on link "Motivācijas programma" at bounding box center [53, 196] width 88 height 16
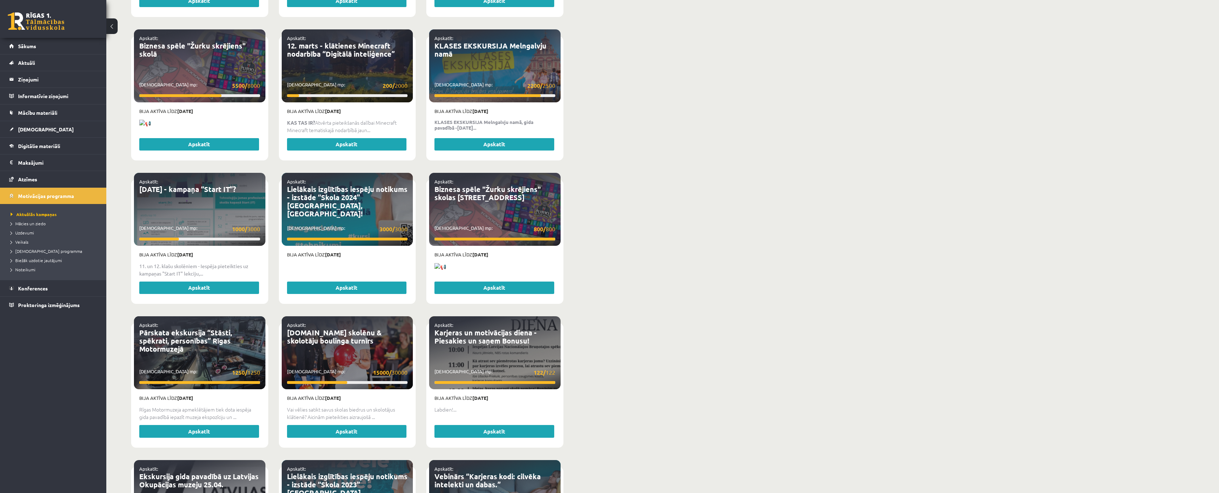
scroll to position [1168, 0]
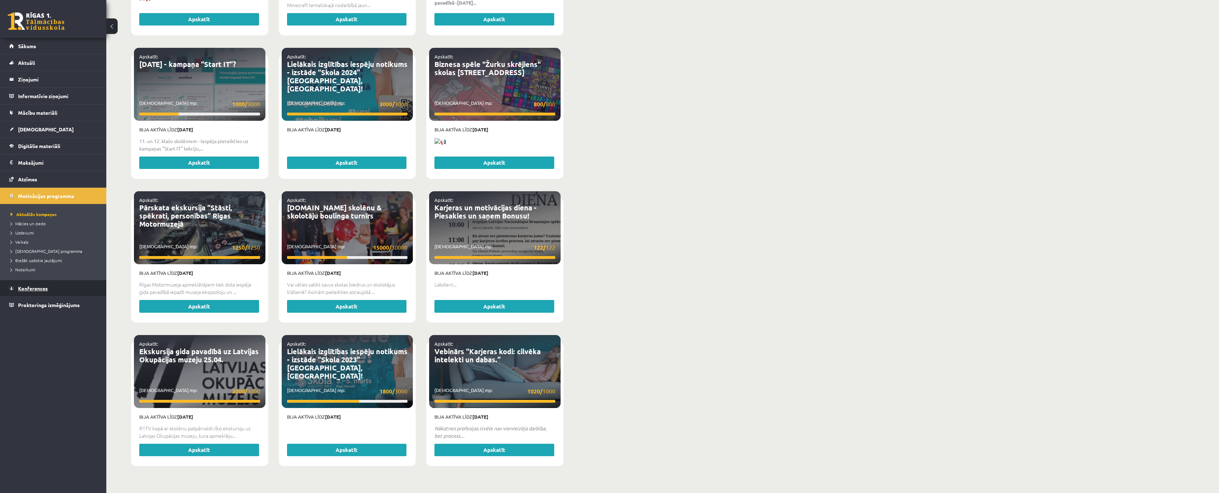
click at [50, 289] on link "Konferences" at bounding box center [53, 288] width 88 height 16
